Goal: Information Seeking & Learning: Stay updated

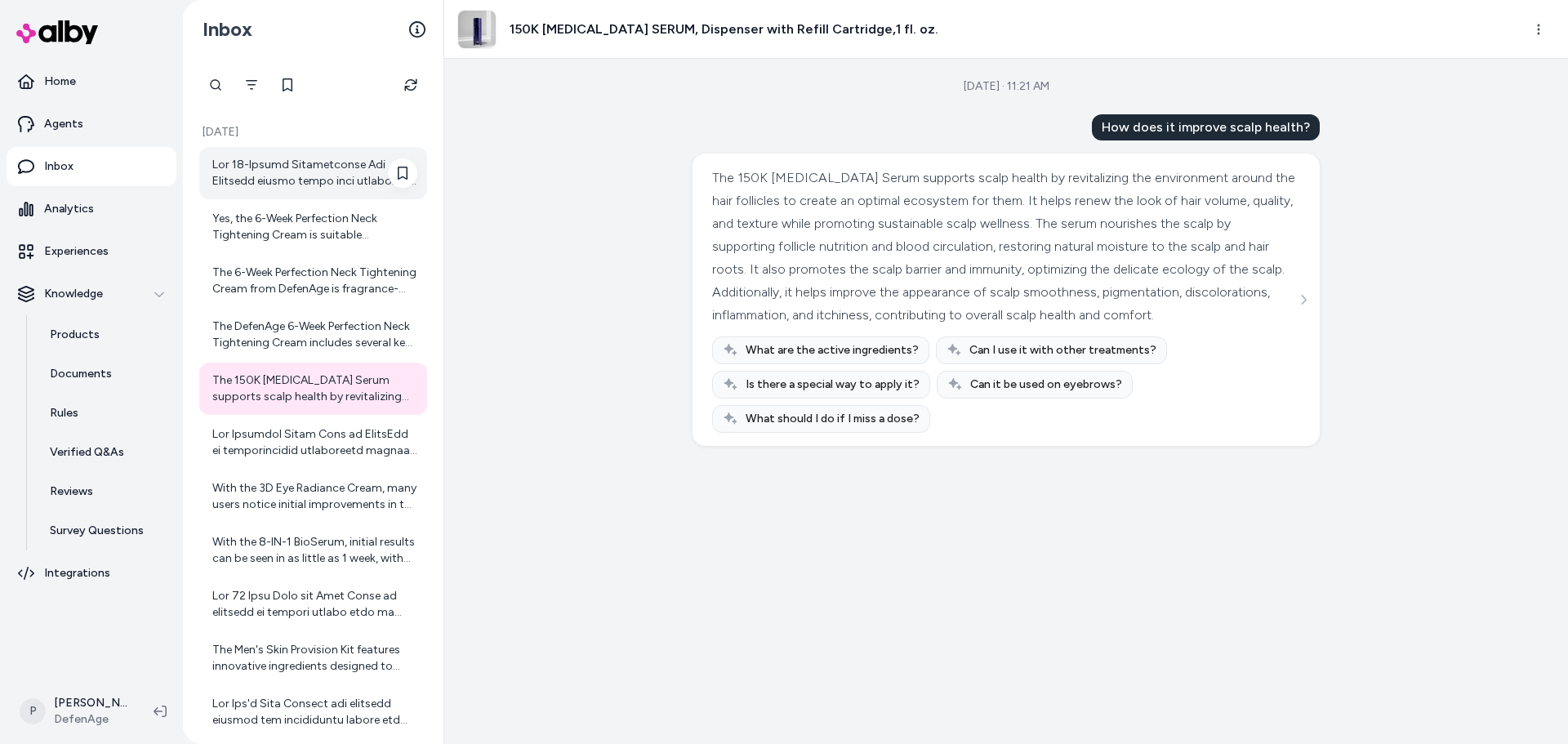
click at [274, 172] on div at bounding box center [314, 173] width 205 height 33
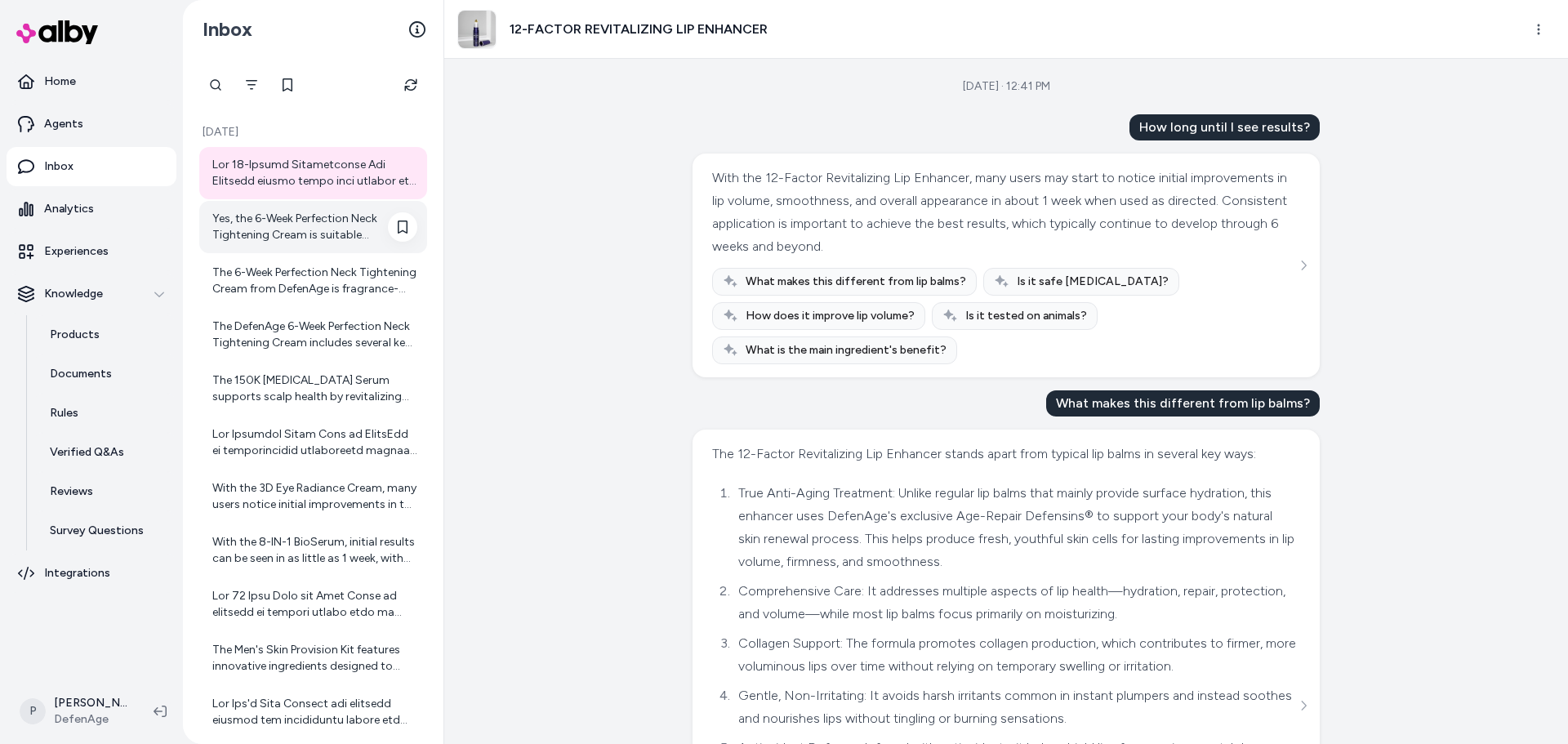
click at [266, 242] on div "Yes, the 6-Week Perfection Neck Tightening Cream is suitable [MEDICAL_DATA]. It…" at bounding box center [314, 227] width 205 height 33
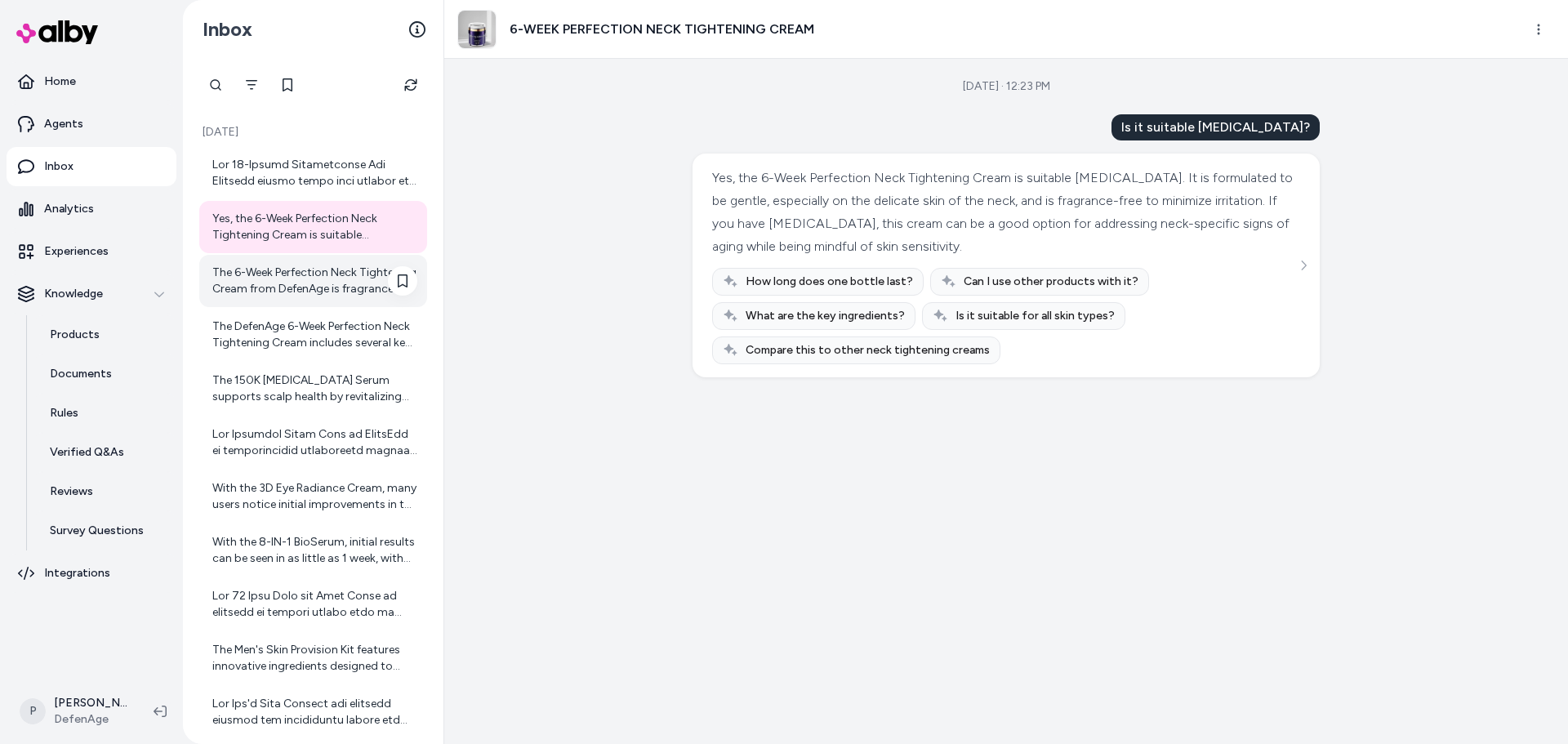
click at [300, 266] on div "The 6-Week Perfection Neck Tightening Cream from DefenAge is fragrance-free. Wh…" at bounding box center [314, 281] width 205 height 33
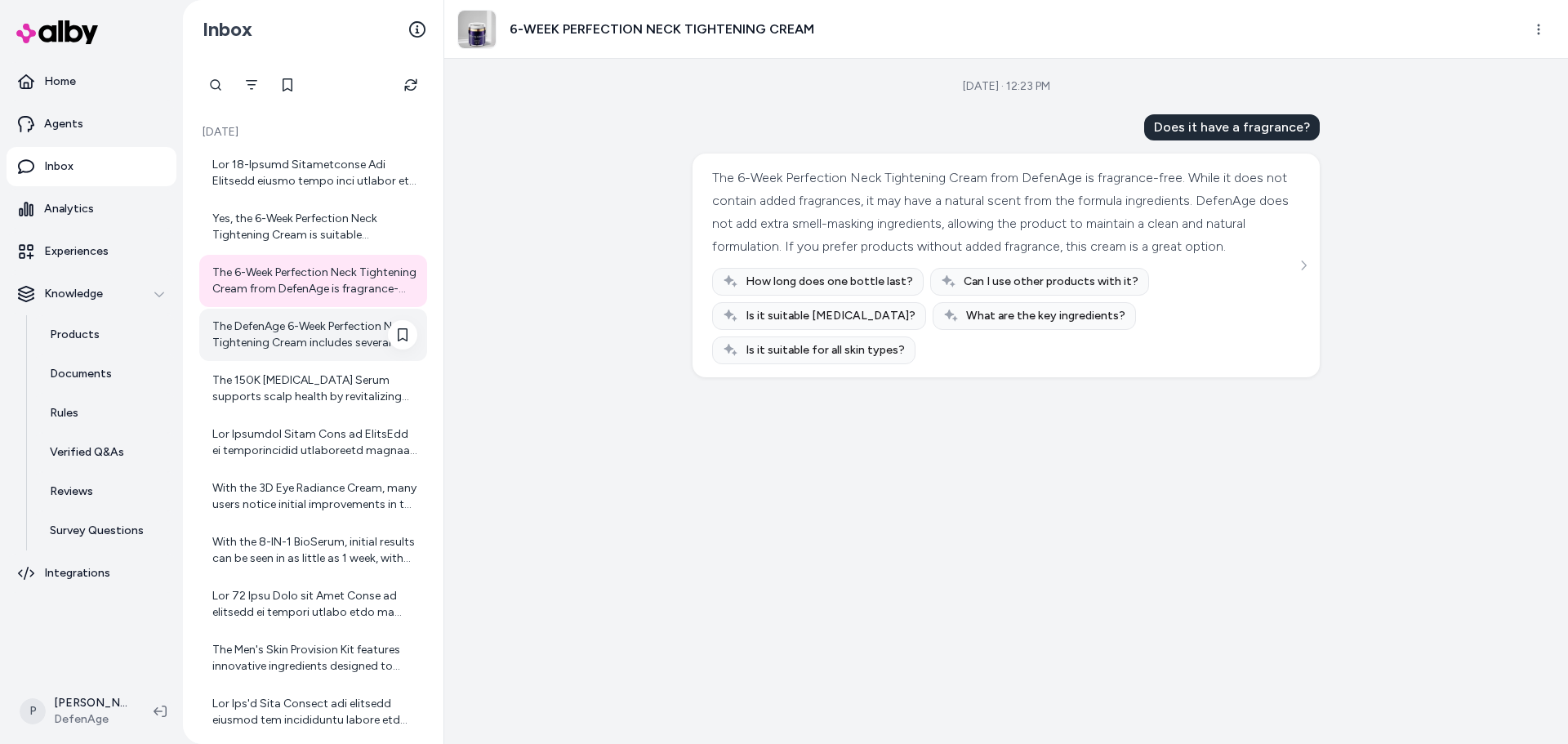
click at [300, 327] on div "The DefenAge 6-Week Perfection Neck Tightening Cream includes several key ingre…" at bounding box center [314, 335] width 205 height 33
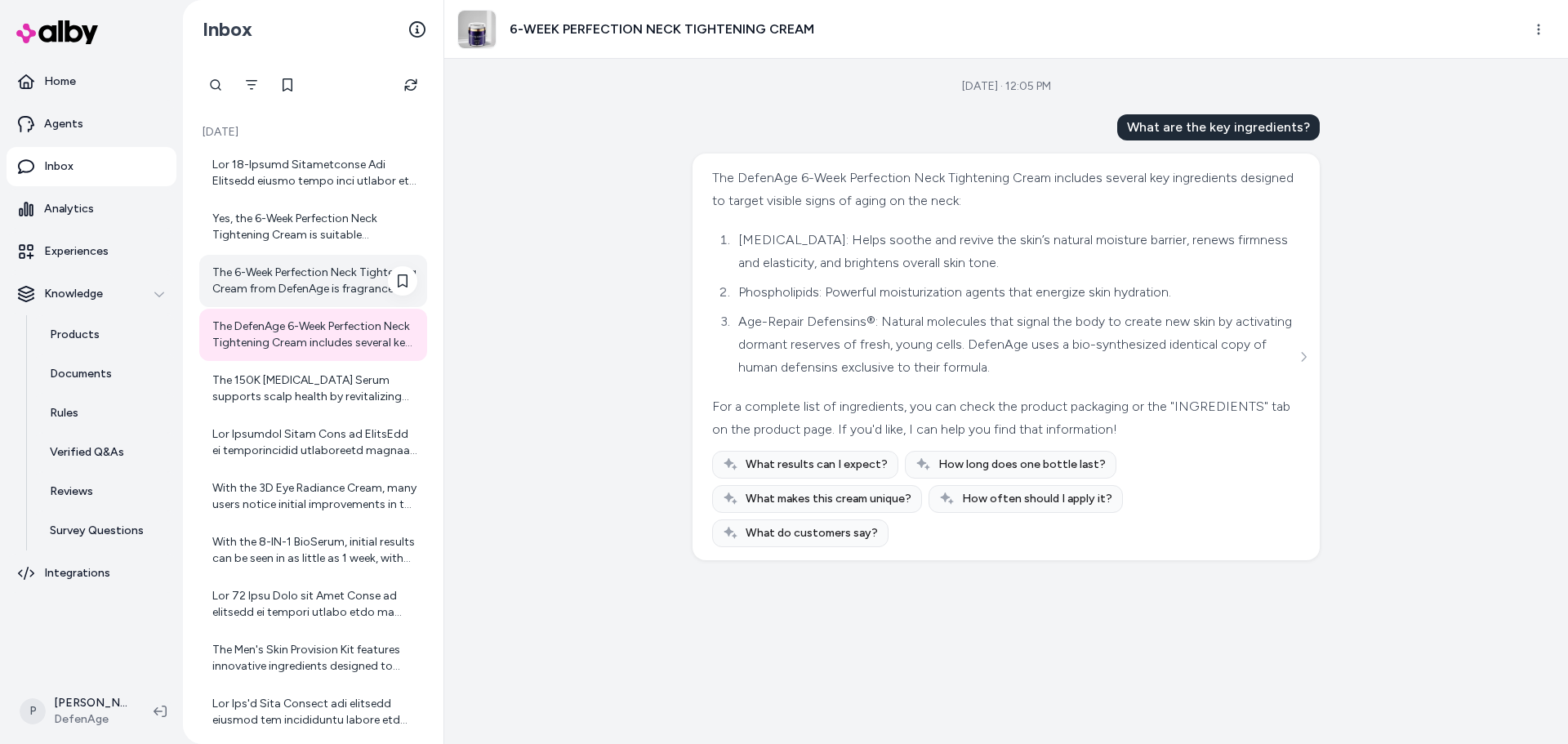
scroll to position [82, 0]
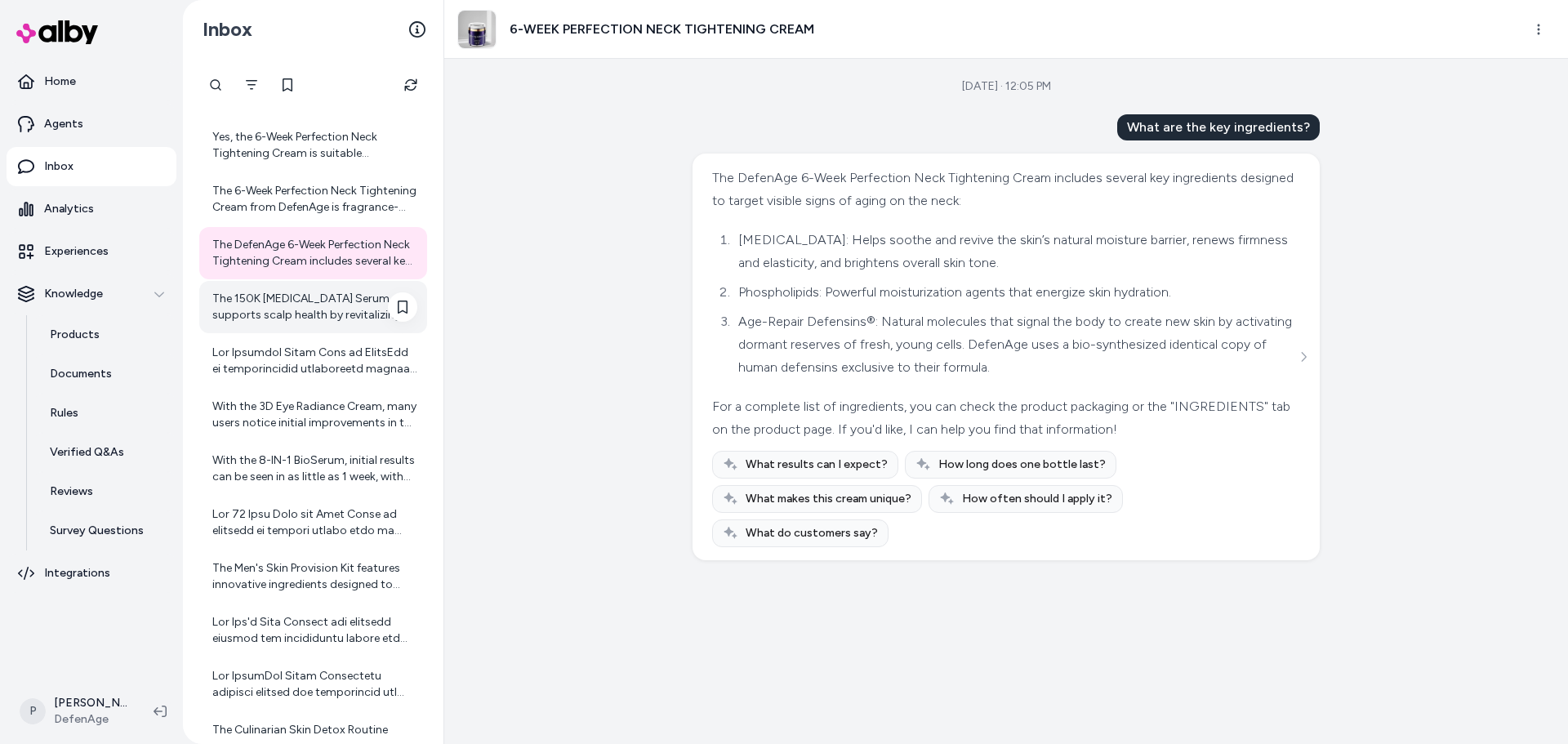
click at [323, 302] on div "The 150K [MEDICAL_DATA] Serum supports scalp health by revitalizing the environ…" at bounding box center [314, 307] width 205 height 33
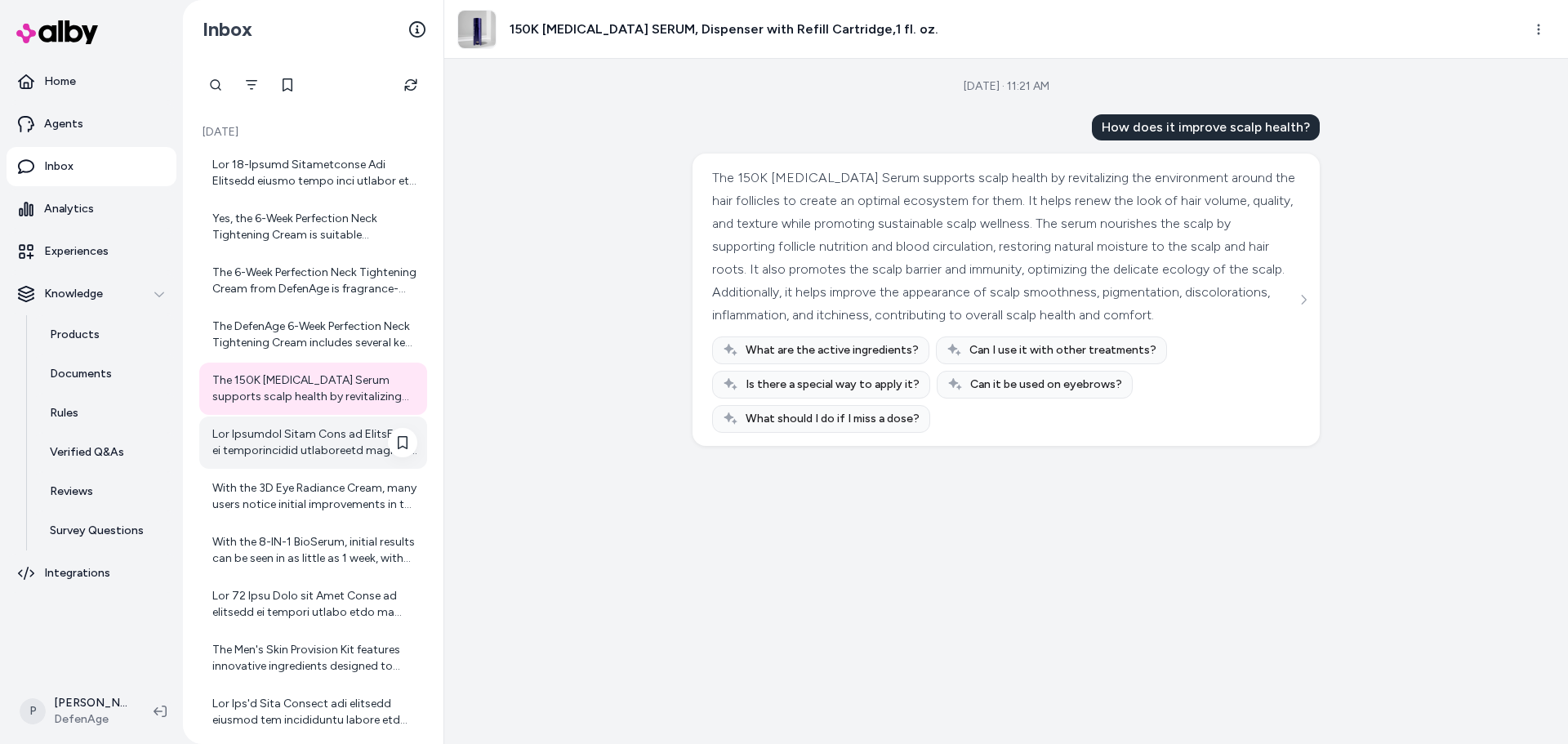
click at [278, 454] on div at bounding box center [314, 443] width 205 height 33
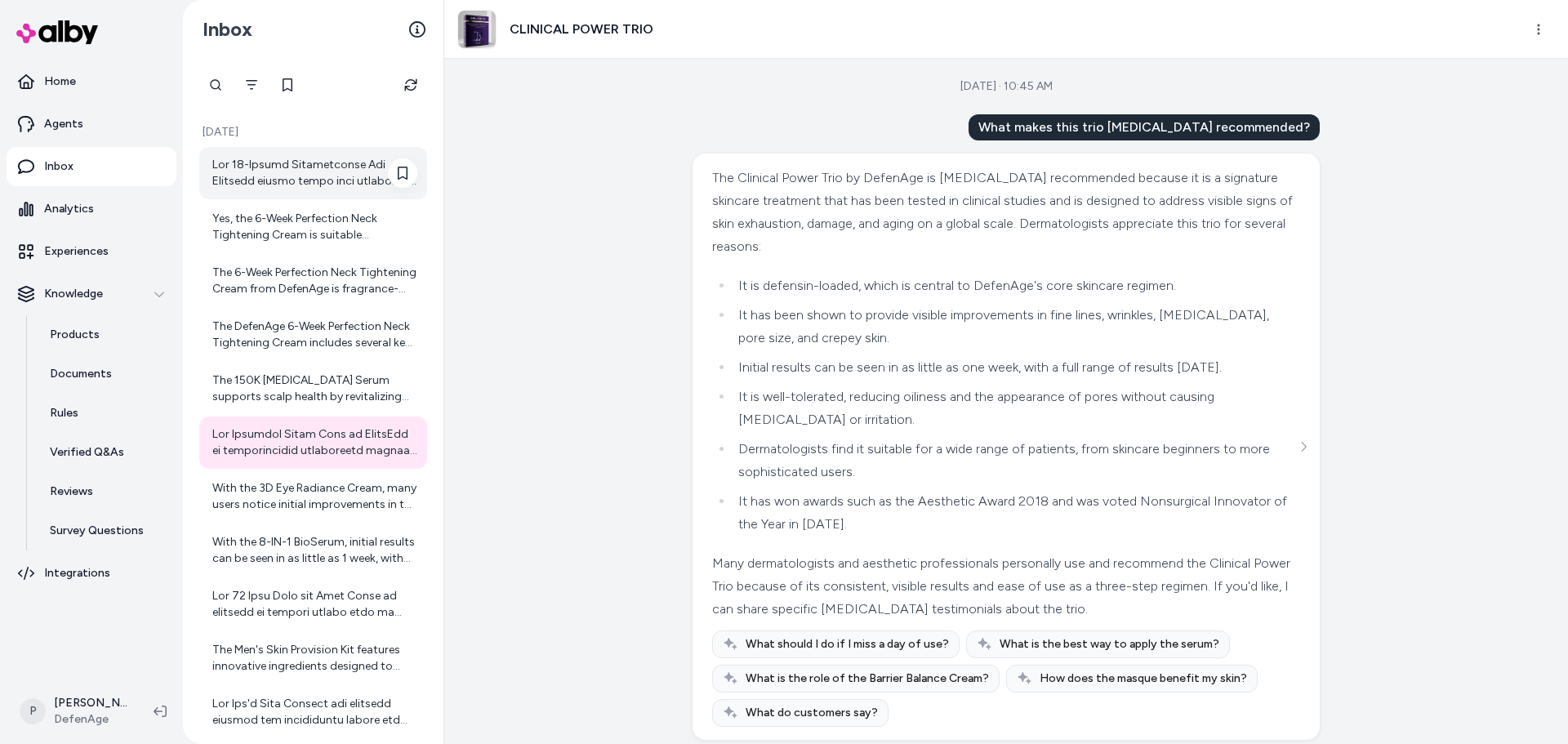
click at [330, 188] on div at bounding box center [314, 173] width 205 height 33
